Goal: Task Accomplishment & Management: Understand process/instructions

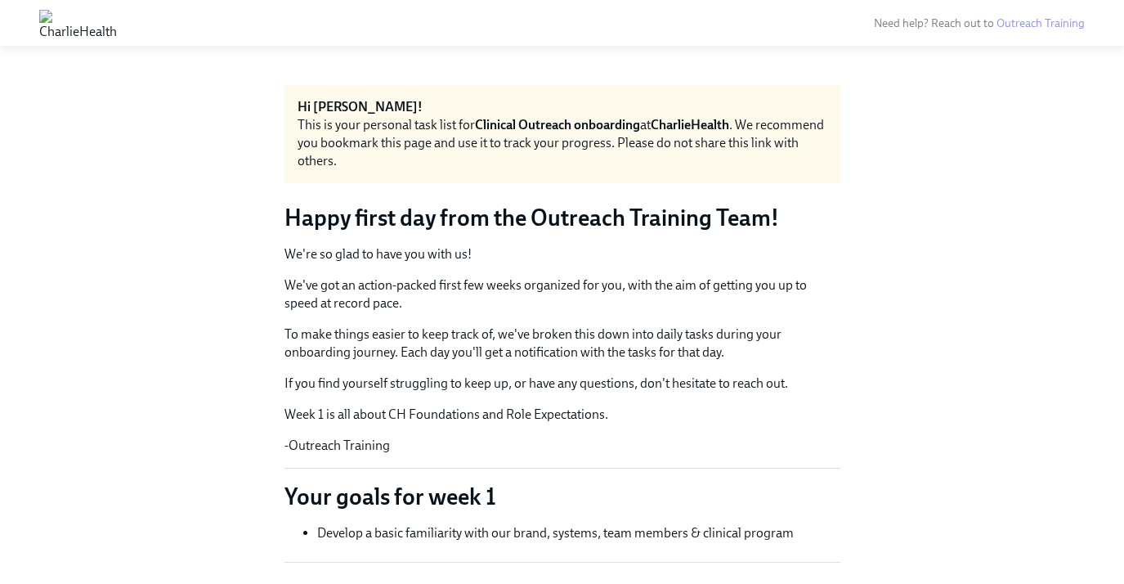
scroll to position [3203, 0]
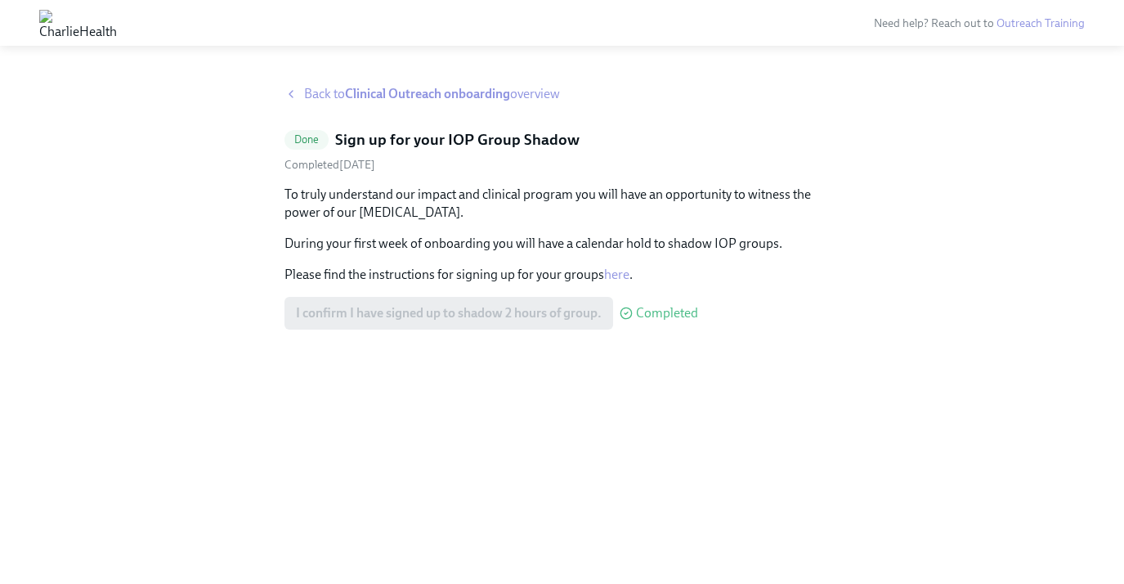
click at [319, 87] on span "Back to Clinical Outreach onboarding overview" at bounding box center [432, 94] width 256 height 18
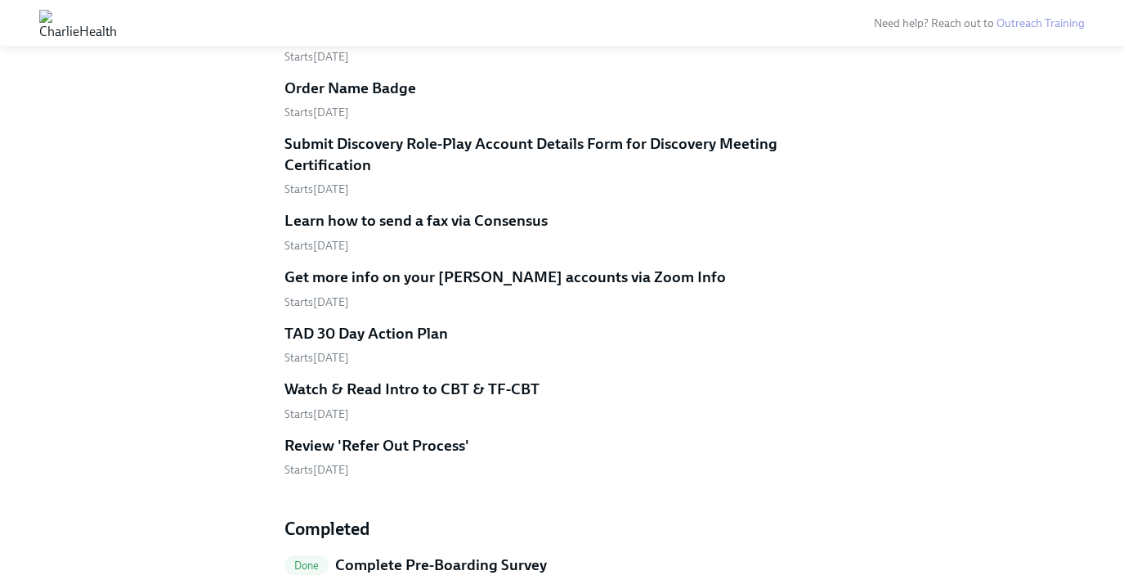
scroll to position [5159, 0]
